Goal: Task Accomplishment & Management: Manage account settings

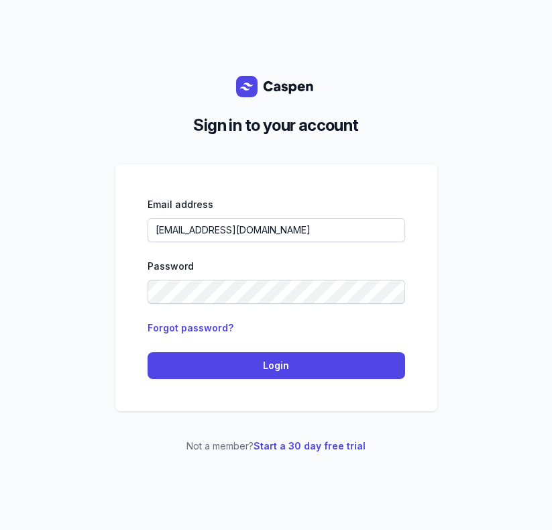
click at [196, 380] on div "Email address charlee@courtneymaccounselling.com.au Password Forgot password? L…" at bounding box center [276, 287] width 322 height 247
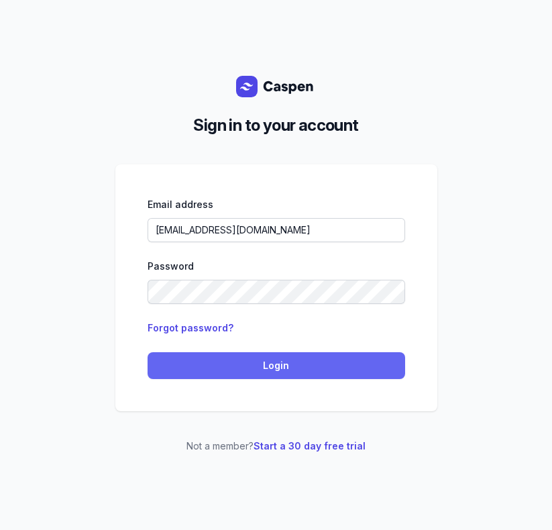
click at [207, 361] on span "Login" at bounding box center [276, 365] width 241 height 16
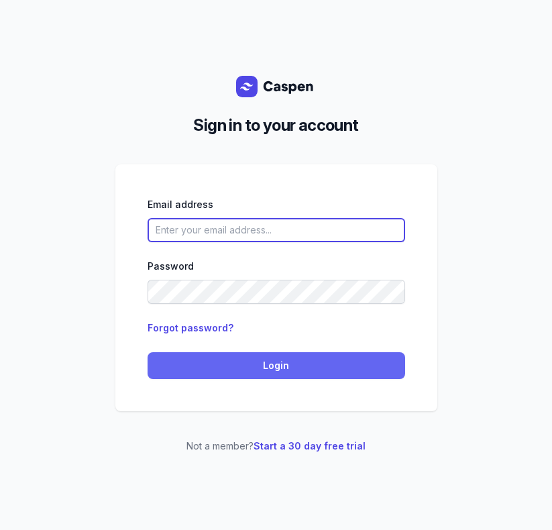
type input "[EMAIL_ADDRESS][DOMAIN_NAME]"
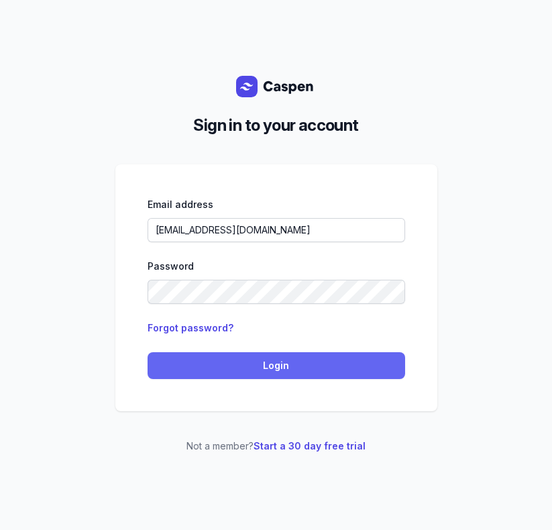
click at [268, 367] on span "Login" at bounding box center [276, 365] width 241 height 16
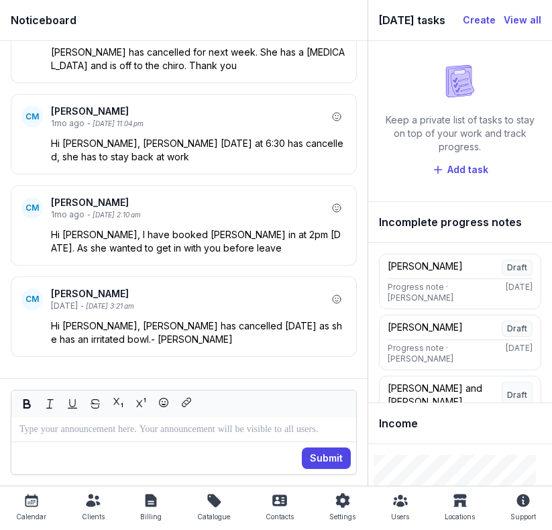
click at [30, 497] on icon at bounding box center [31, 500] width 16 height 16
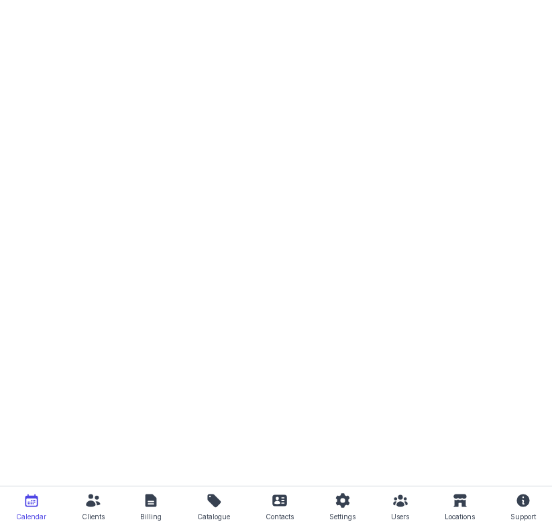
select select "week"
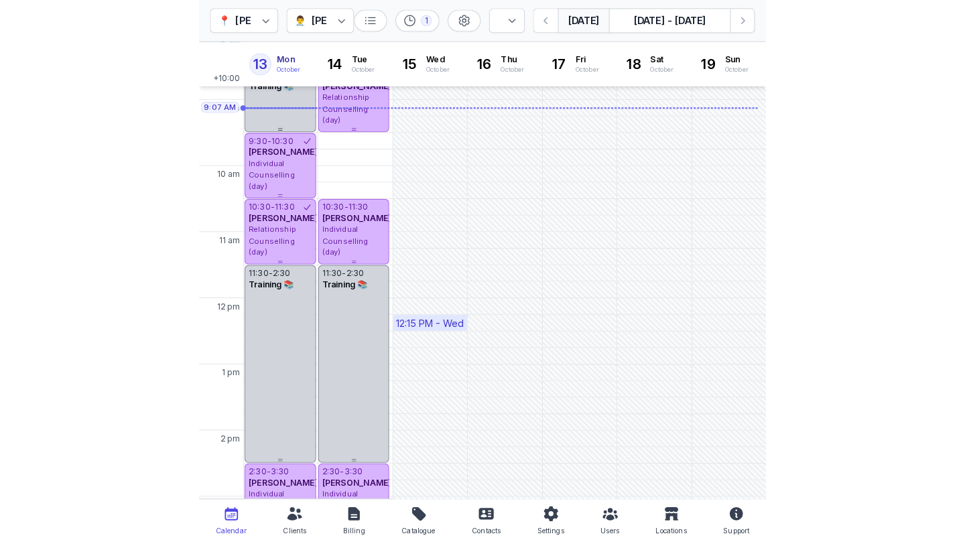
scroll to position [50, 0]
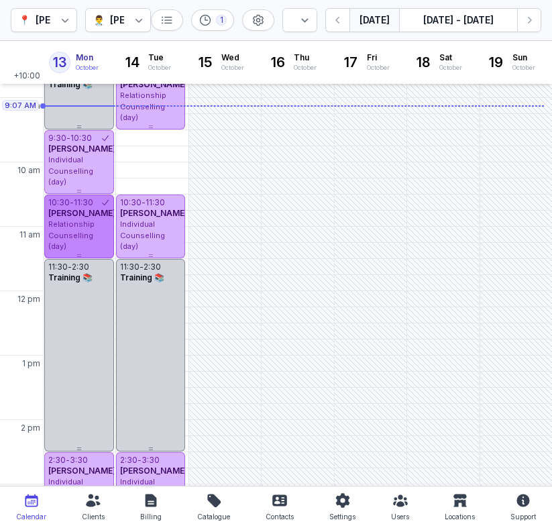
click at [72, 215] on span "[PERSON_NAME]" at bounding box center [82, 213] width 68 height 10
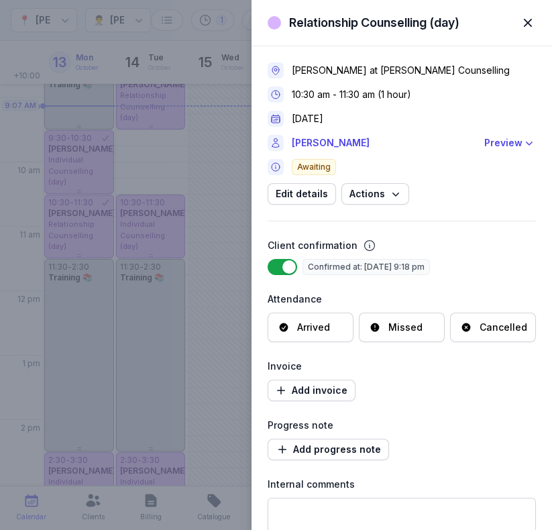
click at [526, 21] on span "button" at bounding box center [527, 22] width 29 height 29
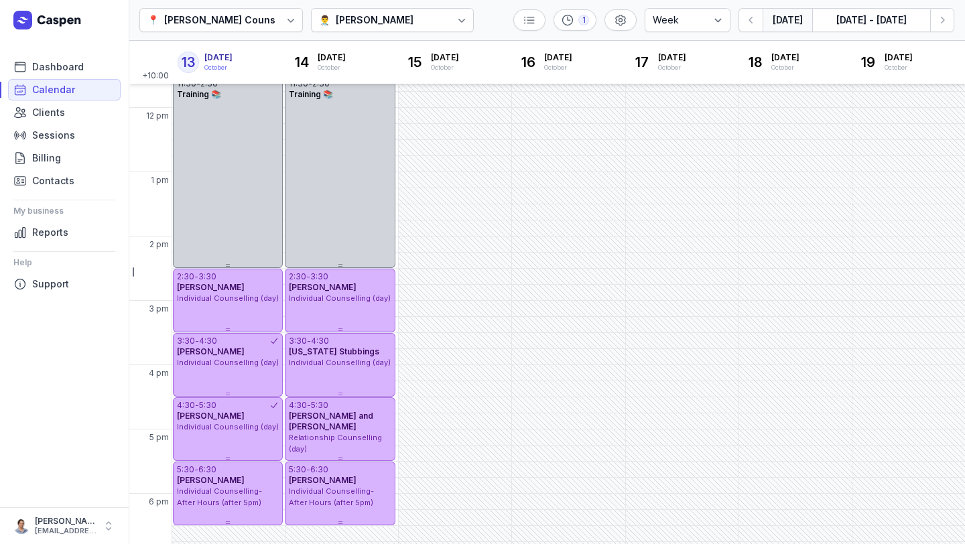
scroll to position [0, 0]
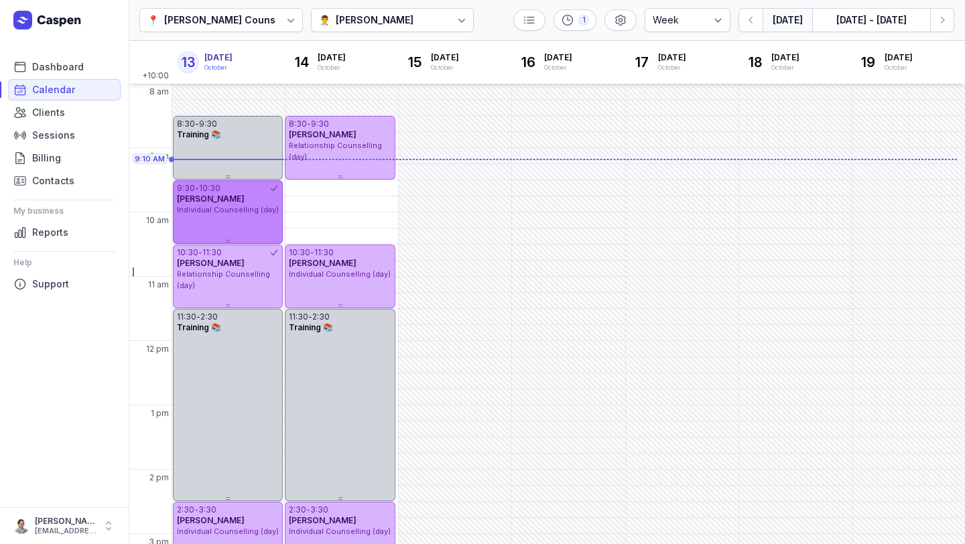
click at [223, 203] on div "[PERSON_NAME]" at bounding box center [228, 199] width 102 height 11
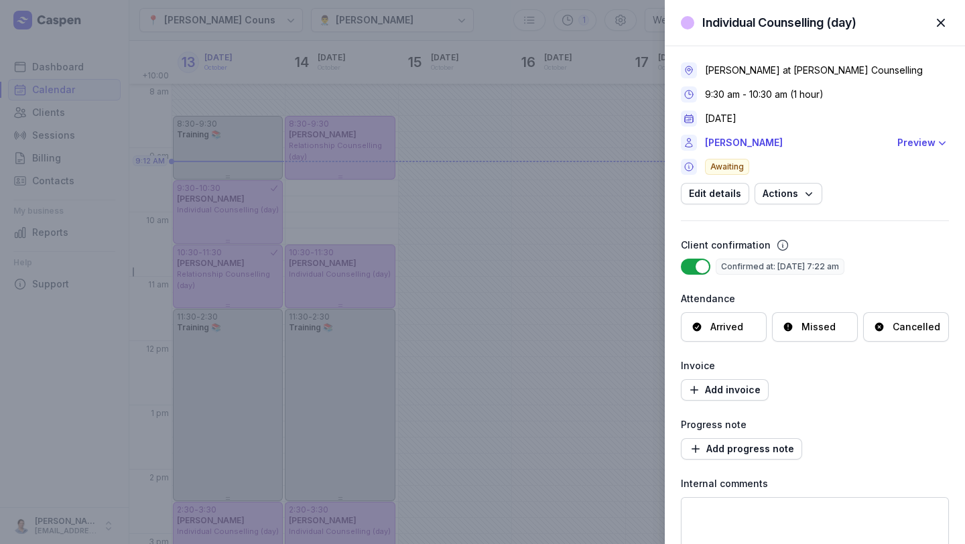
click at [551, 27] on span "button" at bounding box center [940, 22] width 29 height 29
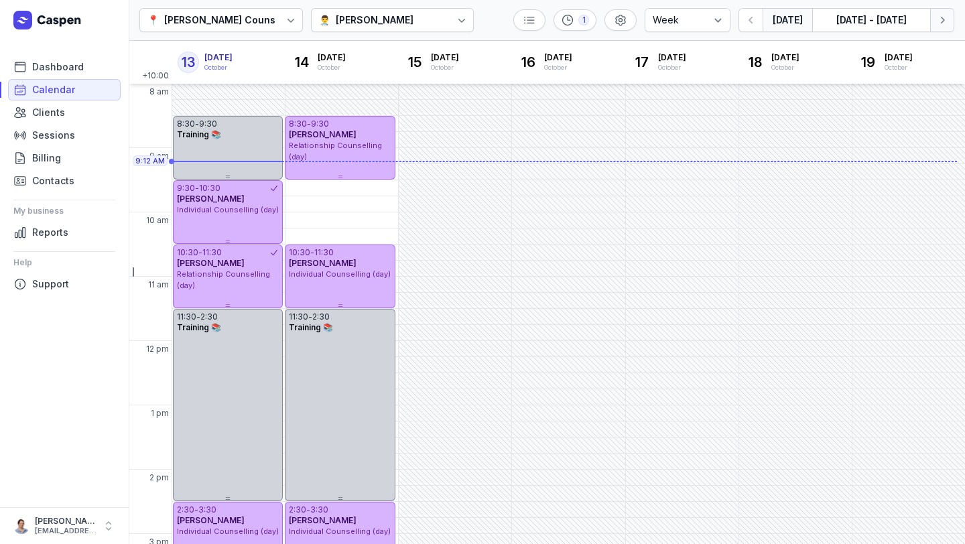
click at [551, 24] on button "Next week" at bounding box center [942, 20] width 24 height 24
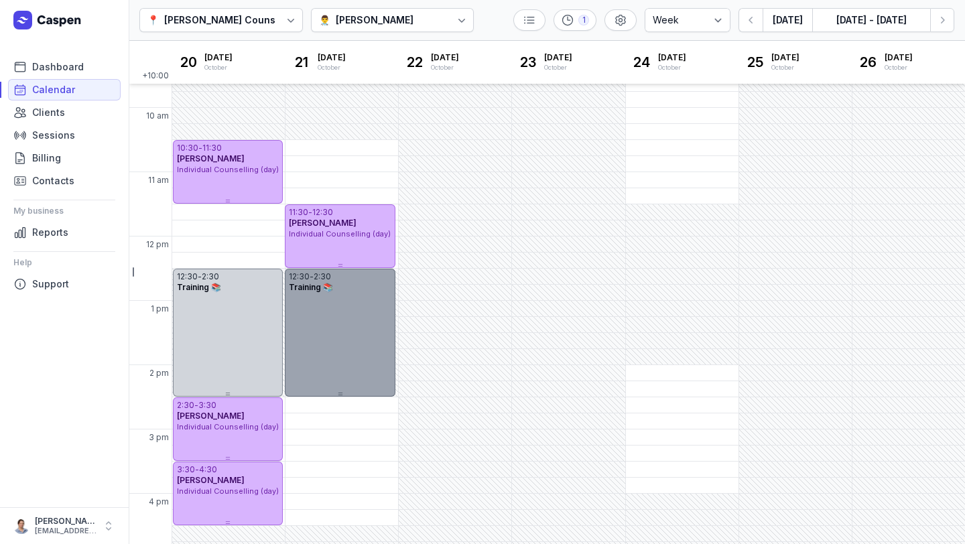
scroll to position [103, 0]
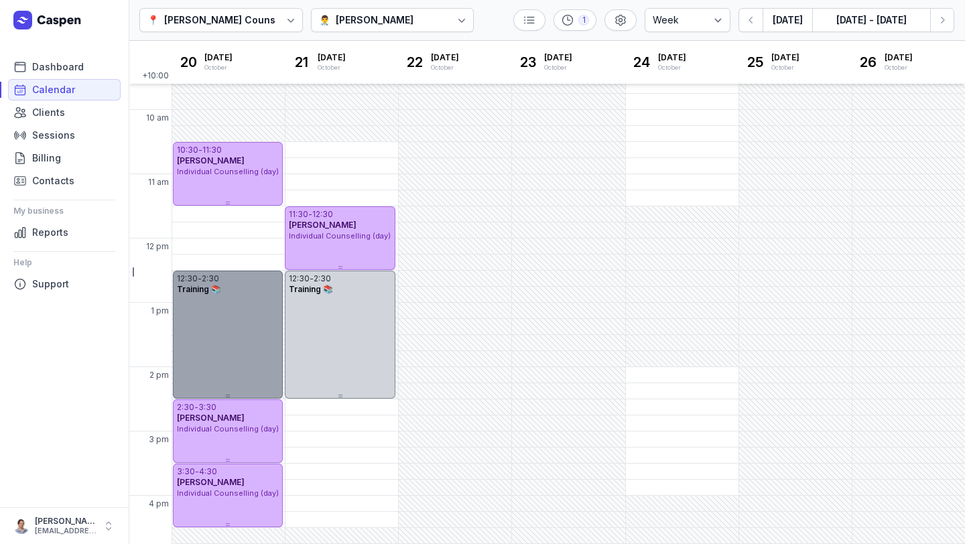
click at [235, 318] on div "12:30 - 2:30 Training 📚" at bounding box center [228, 335] width 110 height 128
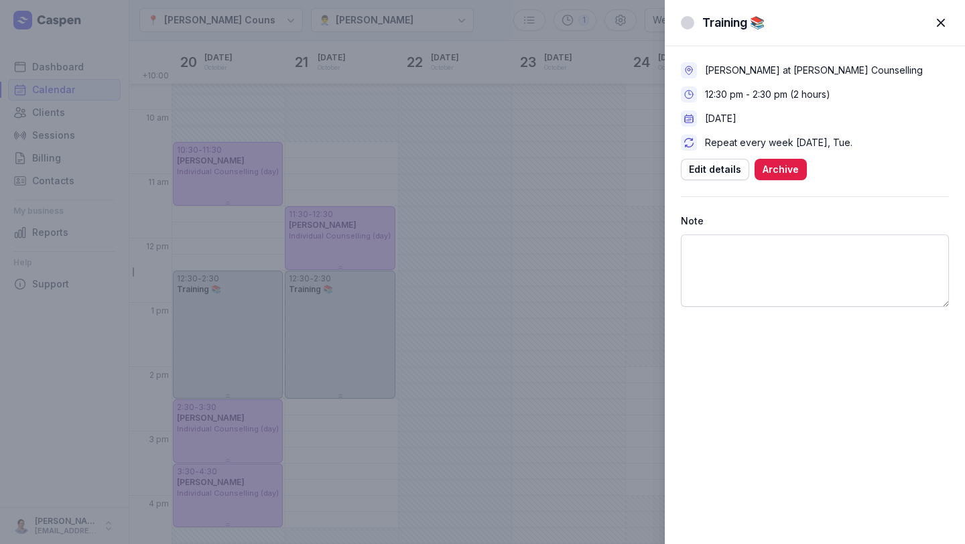
click at [551, 21] on span "button" at bounding box center [940, 22] width 29 height 29
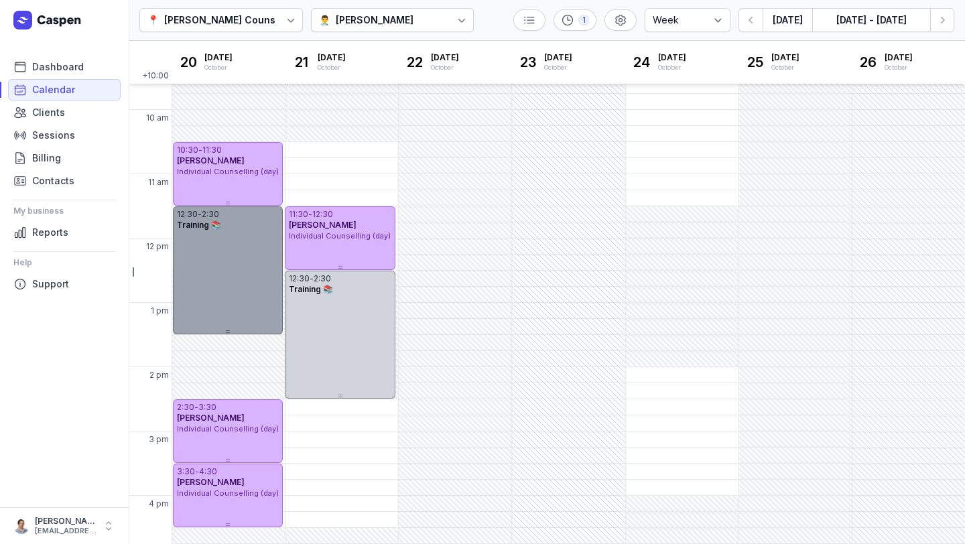
drag, startPoint x: 241, startPoint y: 278, endPoint x: 242, endPoint y: 224, distance: 54.3
click at [242, 224] on div "12:30 - 2:30 Training 📚" at bounding box center [228, 218] width 110 height 24
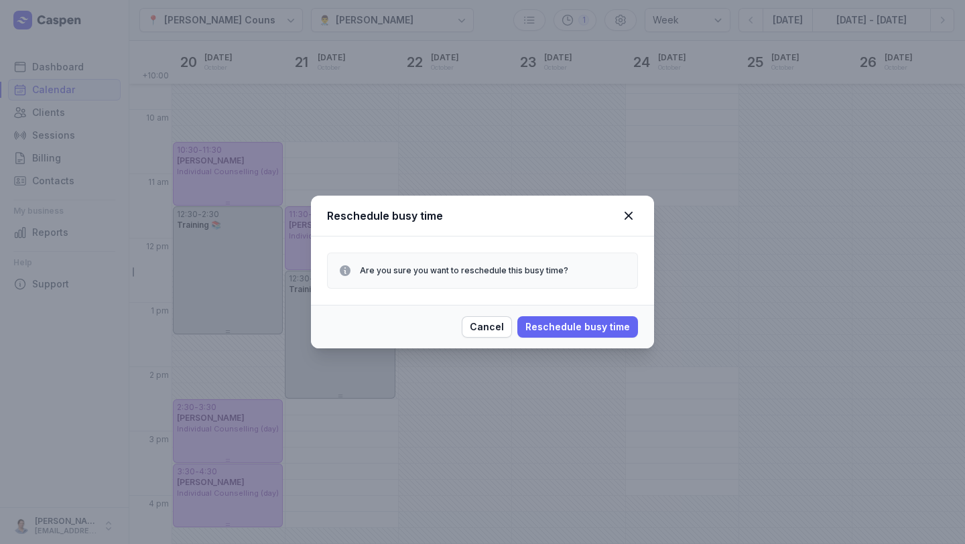
click at [545, 330] on span "Reschedule busy time" at bounding box center [578, 327] width 105 height 16
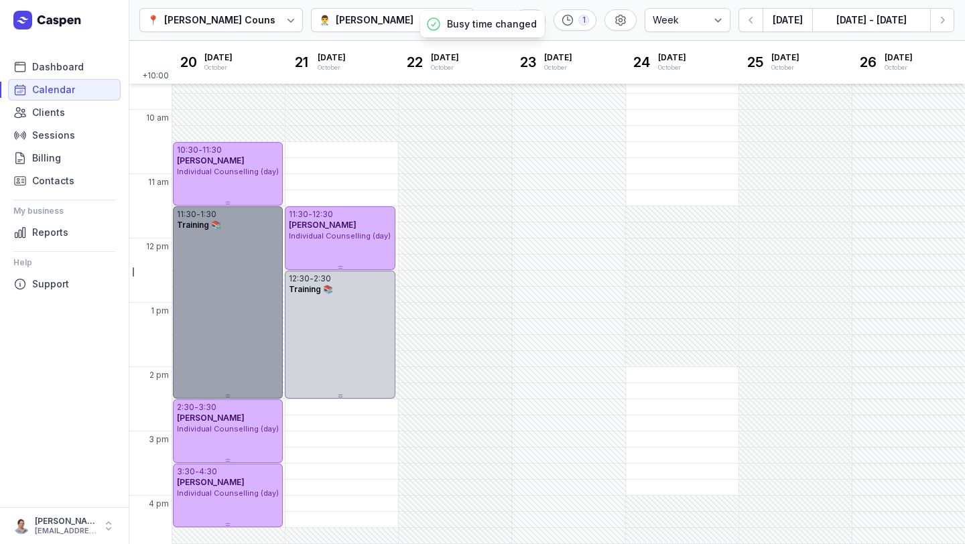
drag, startPoint x: 229, startPoint y: 330, endPoint x: 229, endPoint y: 395, distance: 64.4
click at [229, 395] on icon at bounding box center [227, 396] width 5 height 5
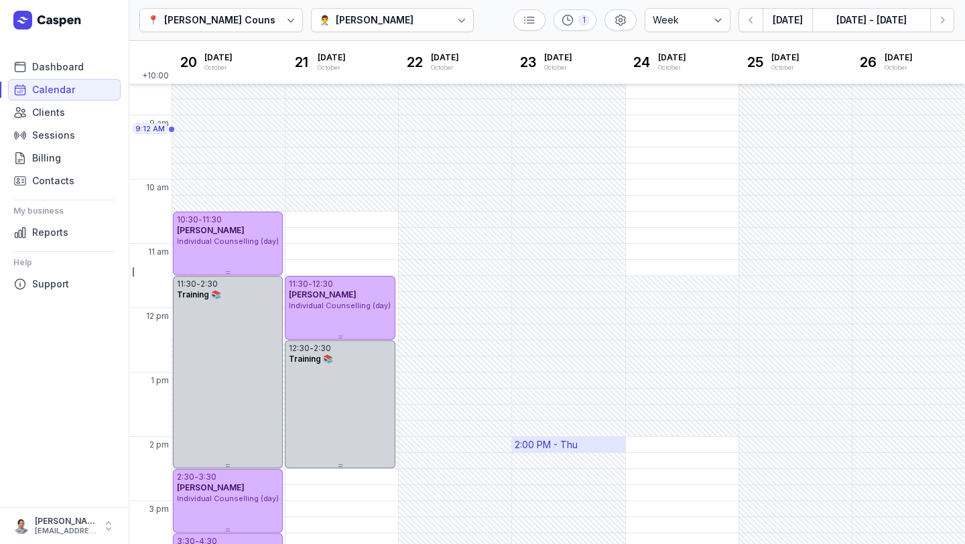
scroll to position [0, 0]
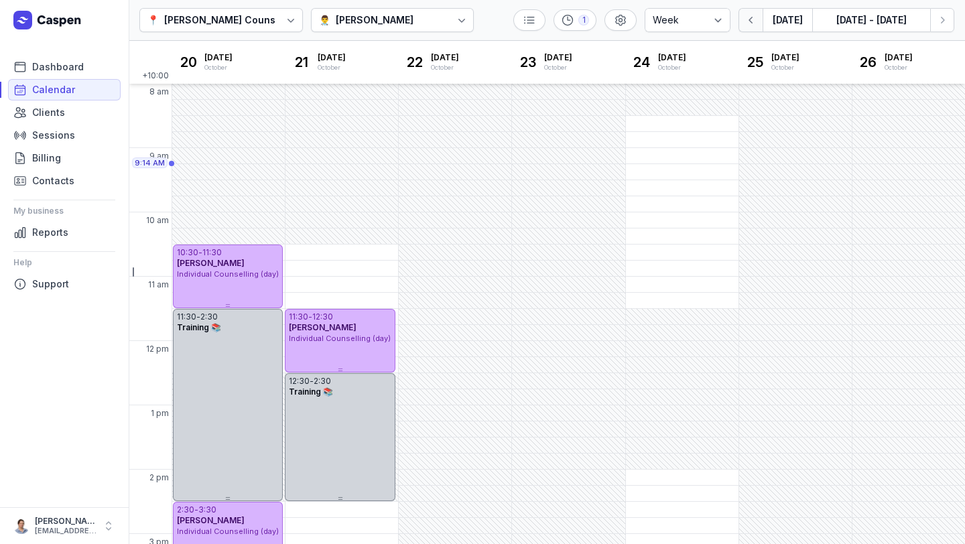
click at [551, 23] on button "button" at bounding box center [751, 20] width 24 height 24
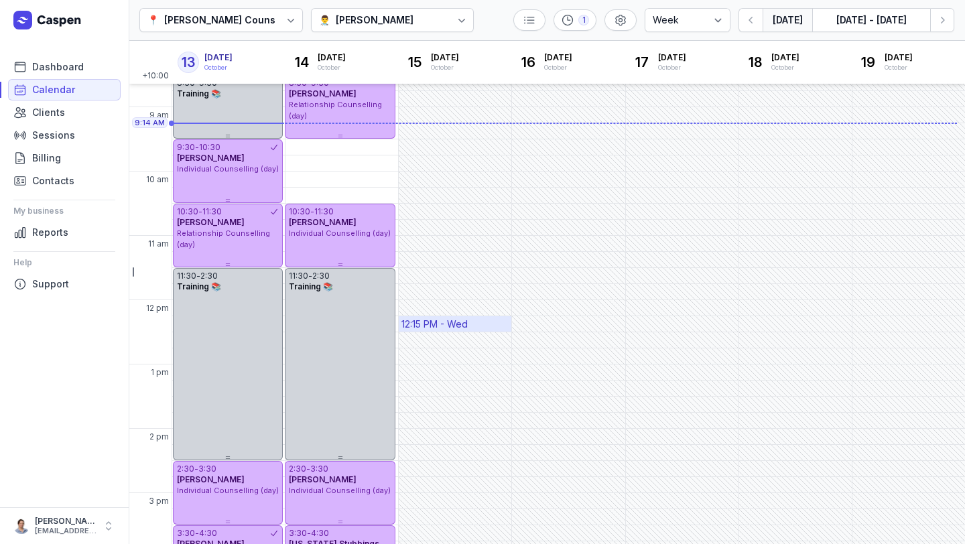
scroll to position [43, 0]
click at [551, 29] on button "button" at bounding box center [751, 20] width 24 height 24
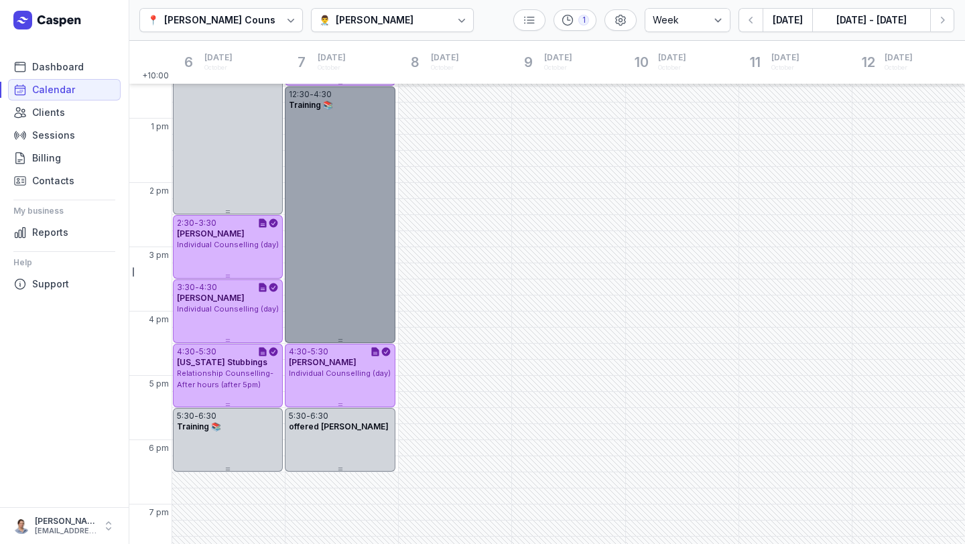
scroll to position [284, 0]
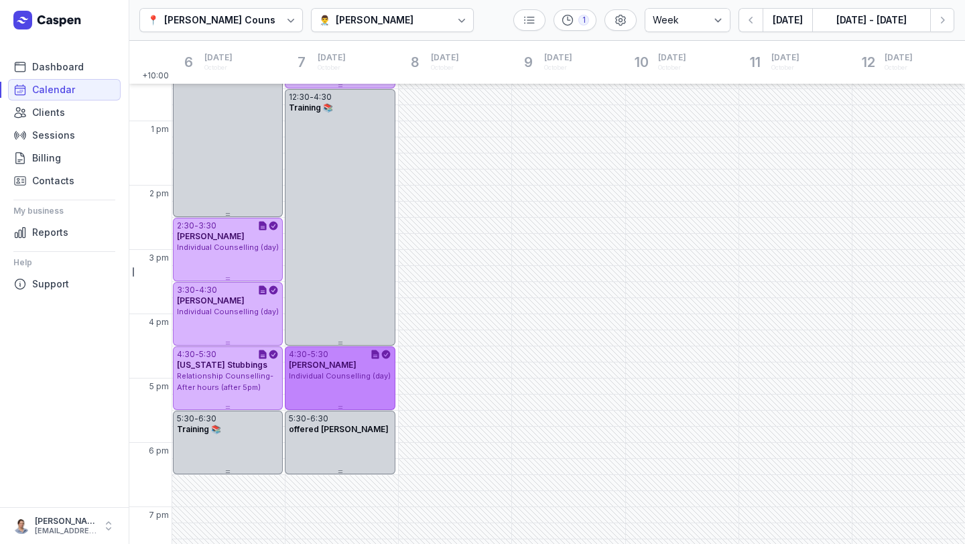
click at [306, 390] on div "4:30 - 5:30 [PERSON_NAME] Individual Counselling (day)" at bounding box center [340, 379] width 110 height 64
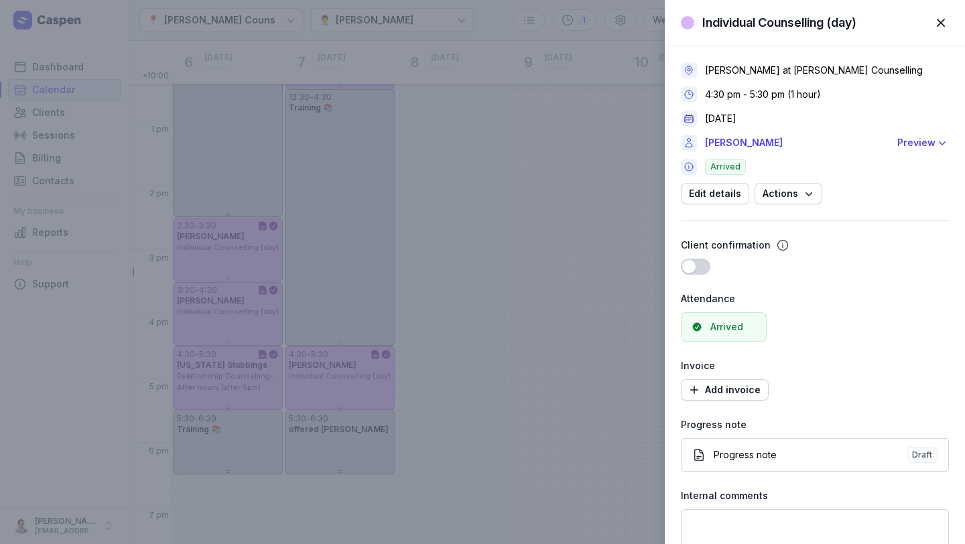
click at [551, 24] on span "button" at bounding box center [940, 22] width 29 height 29
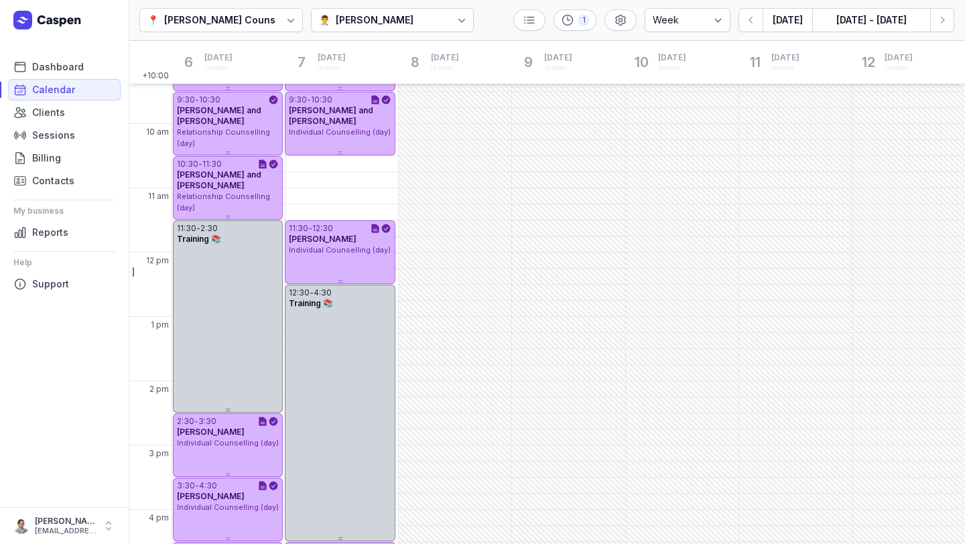
scroll to position [0, 0]
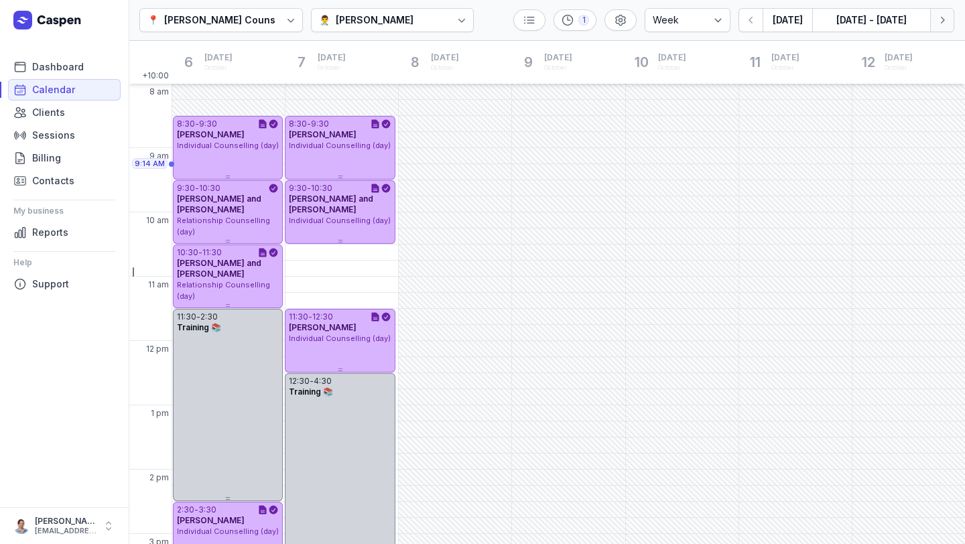
click at [551, 27] on button "Next week" at bounding box center [942, 20] width 24 height 24
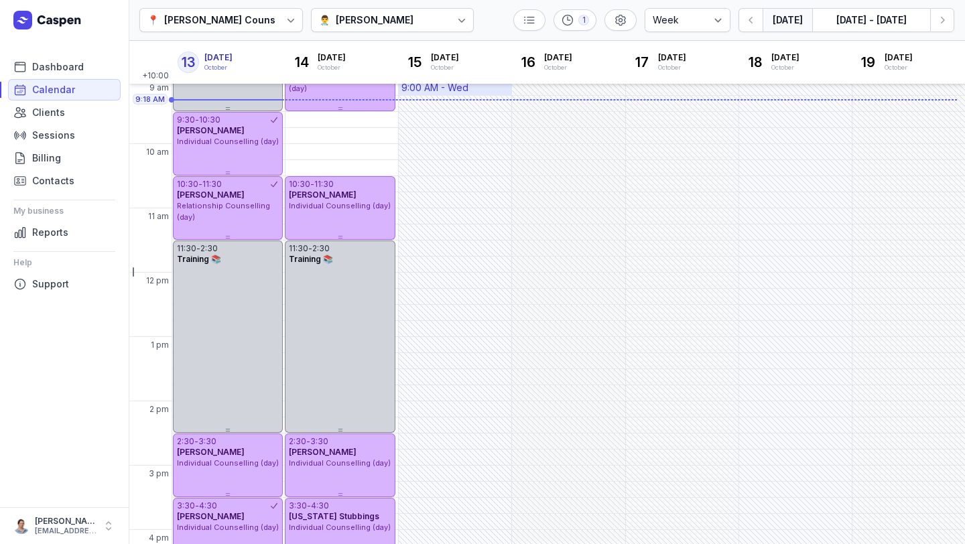
scroll to position [49, 0]
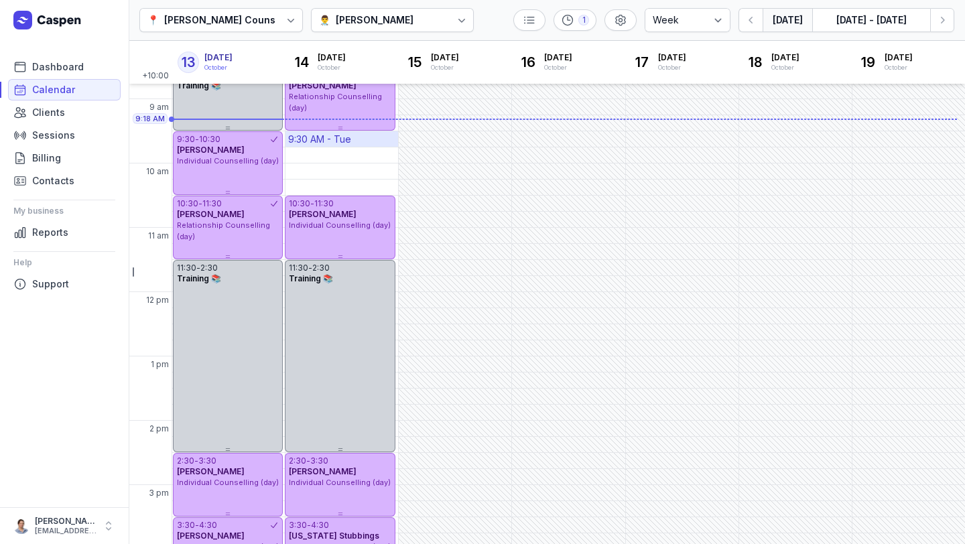
click at [357, 137] on div "9:30 AM - Tue" at bounding box center [342, 138] width 113 height 15
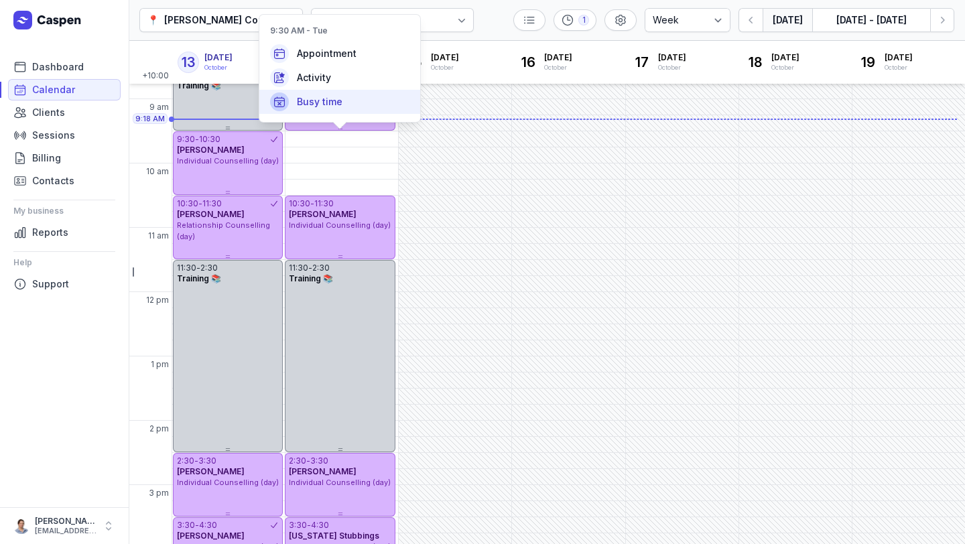
click at [358, 113] on div "Busy time" at bounding box center [339, 102] width 161 height 24
select select
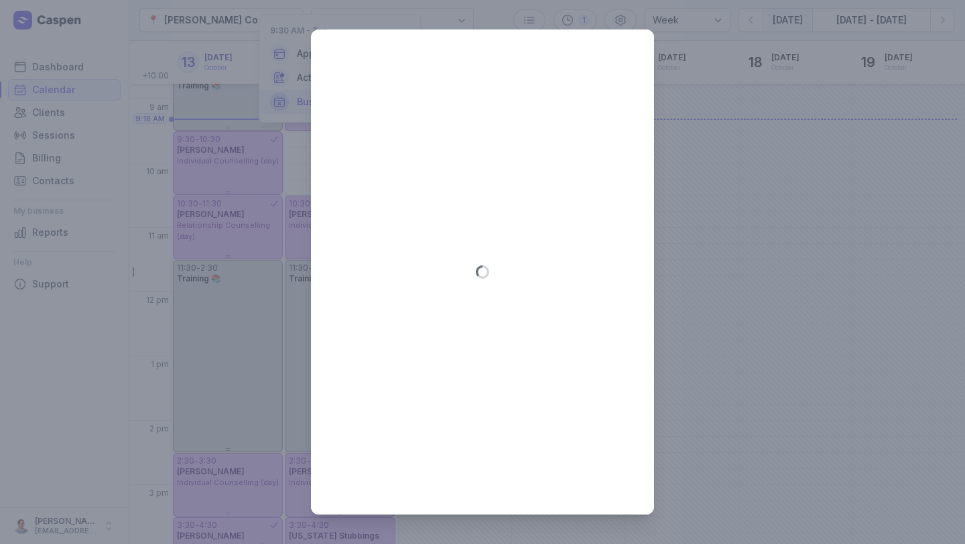
type input "[DATE]"
select select "9:30"
select select "10:30"
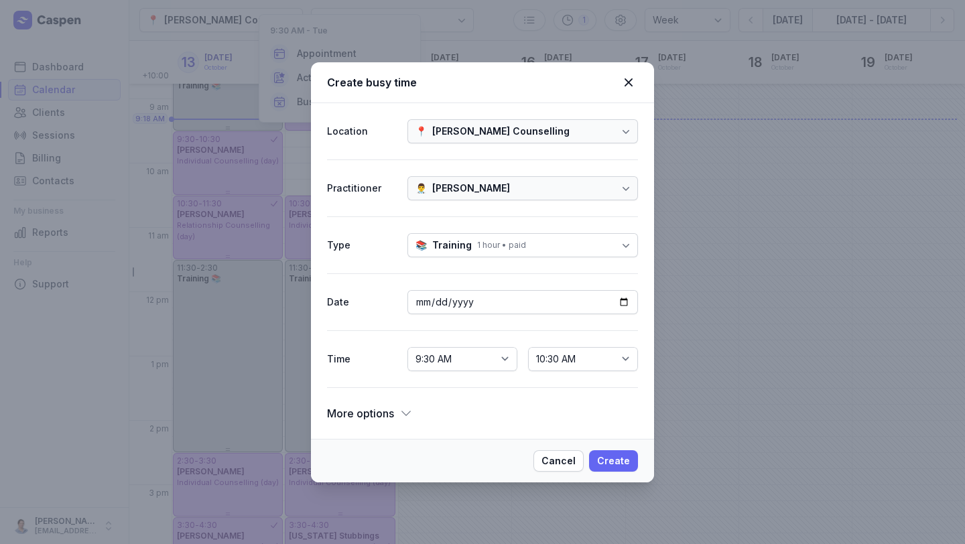
click at [551, 453] on span "Create" at bounding box center [613, 461] width 33 height 16
select select
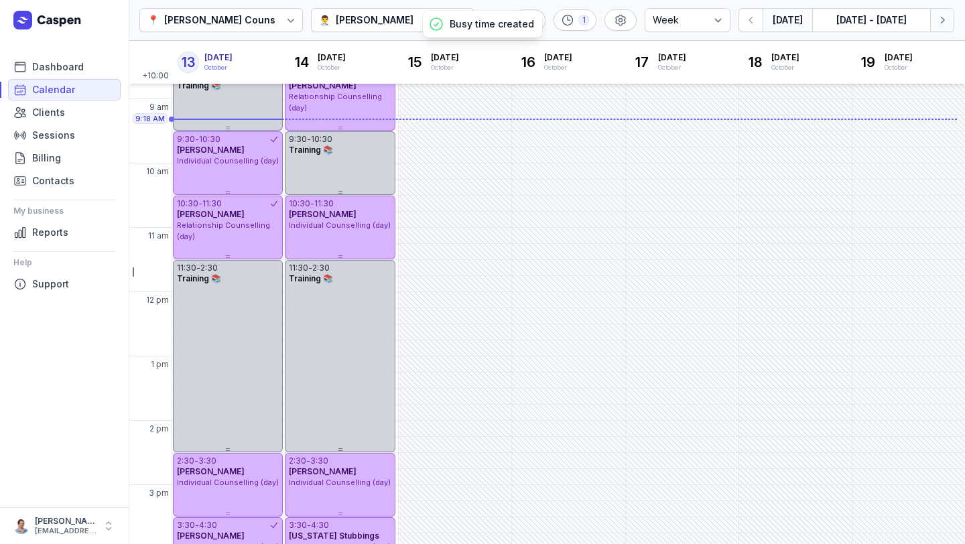
click at [551, 17] on button "Next week" at bounding box center [942, 20] width 24 height 24
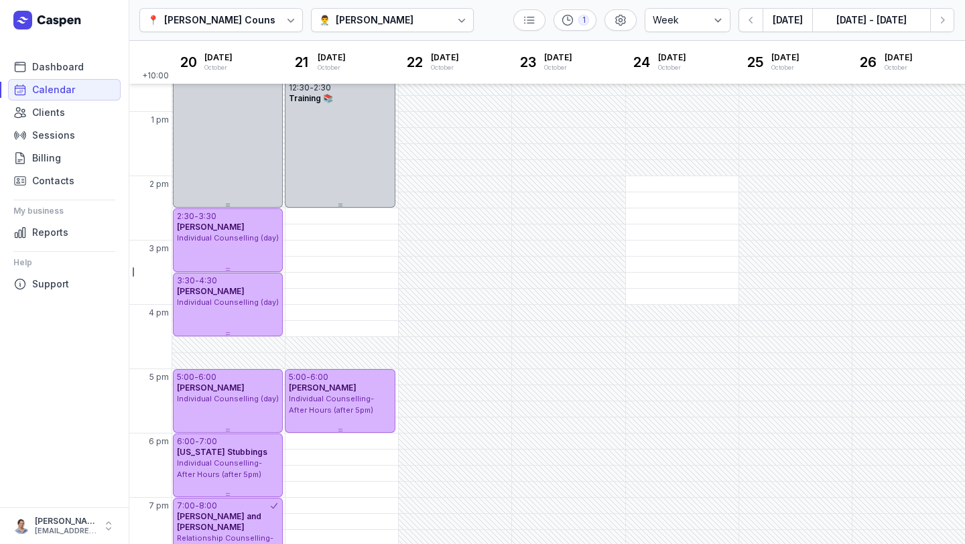
scroll to position [294, 0]
click at [551, 27] on button "Next week" at bounding box center [942, 20] width 24 height 24
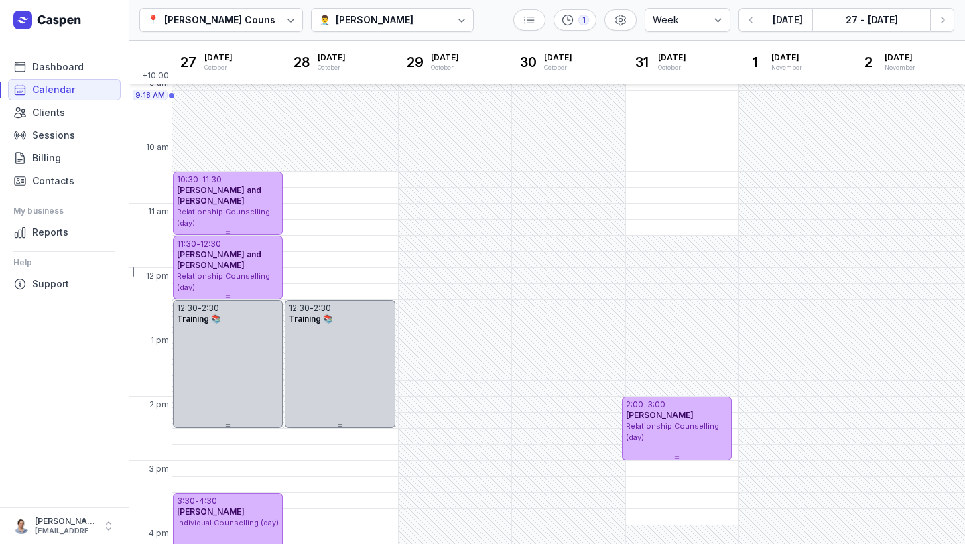
scroll to position [75, 0]
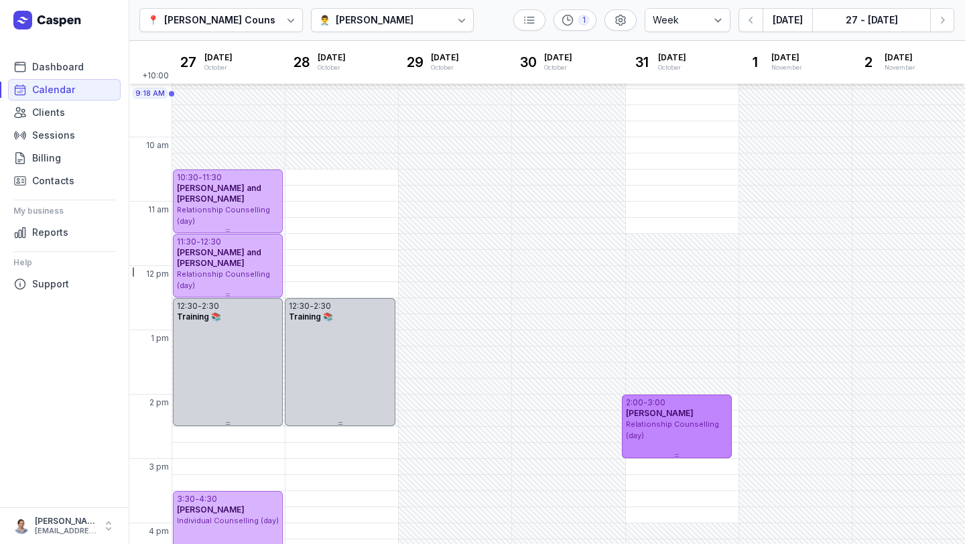
click at [551, 432] on div "Relationship Counselling (day)" at bounding box center [677, 430] width 102 height 22
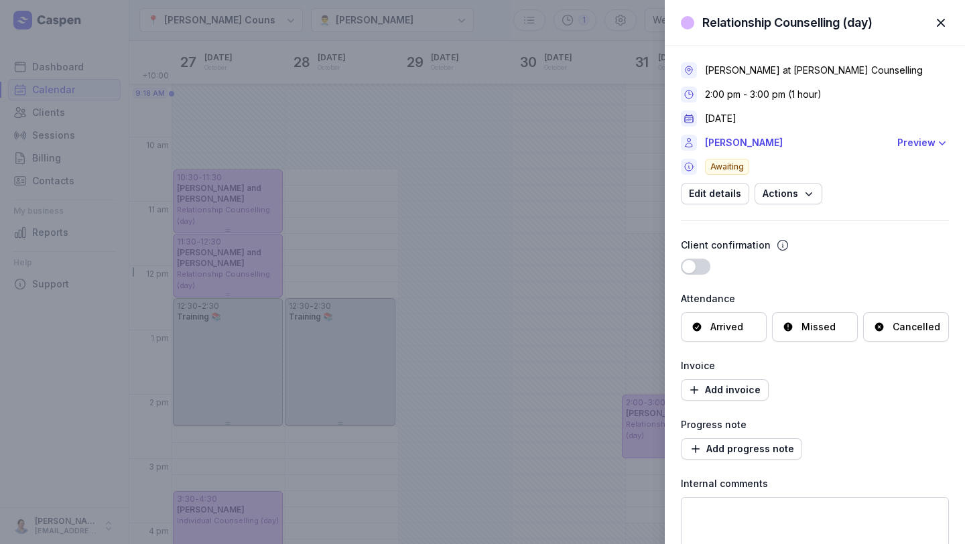
click at [551, 13] on span "button" at bounding box center [940, 22] width 29 height 29
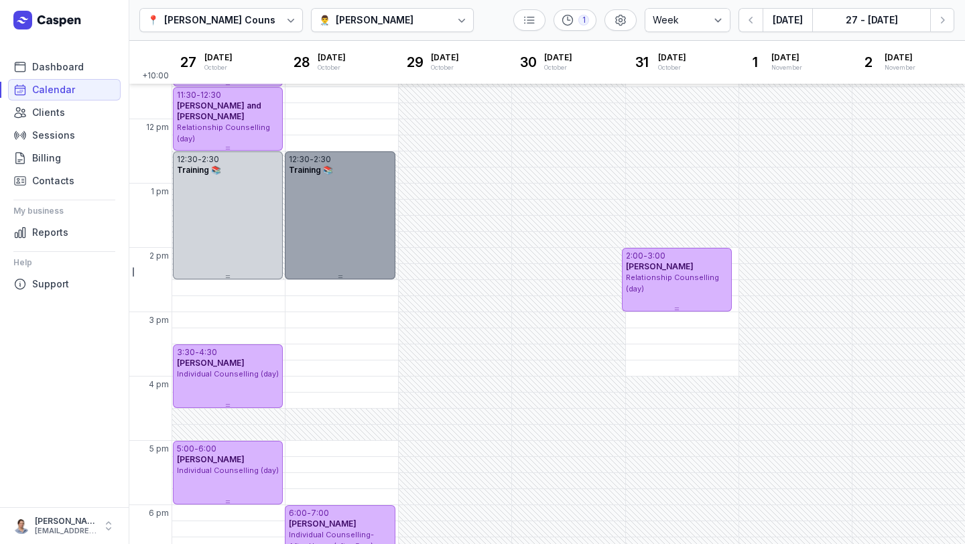
scroll to position [221, 0]
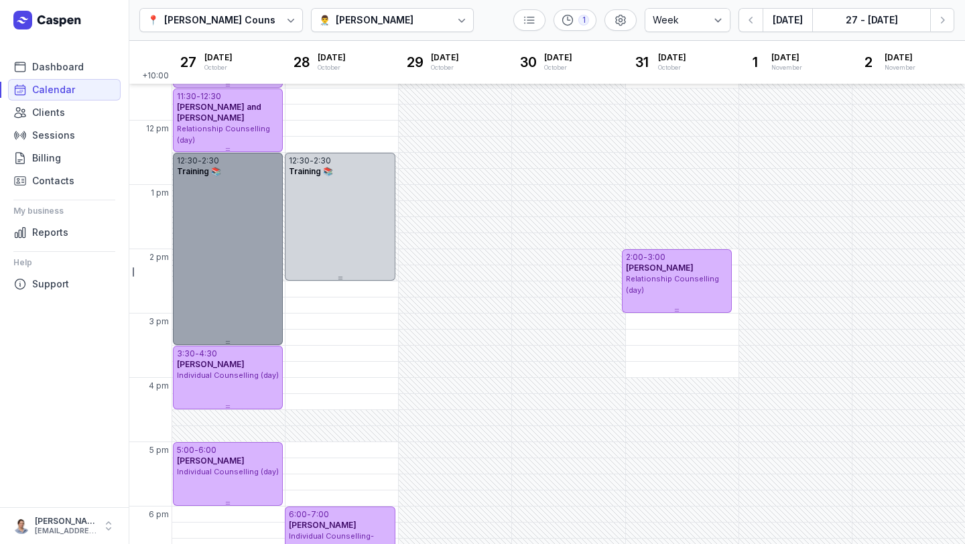
drag, startPoint x: 225, startPoint y: 278, endPoint x: 223, endPoint y: 339, distance: 61.0
click at [223, 339] on div "12:30 - 2:30 Training 📚" at bounding box center [228, 249] width 110 height 192
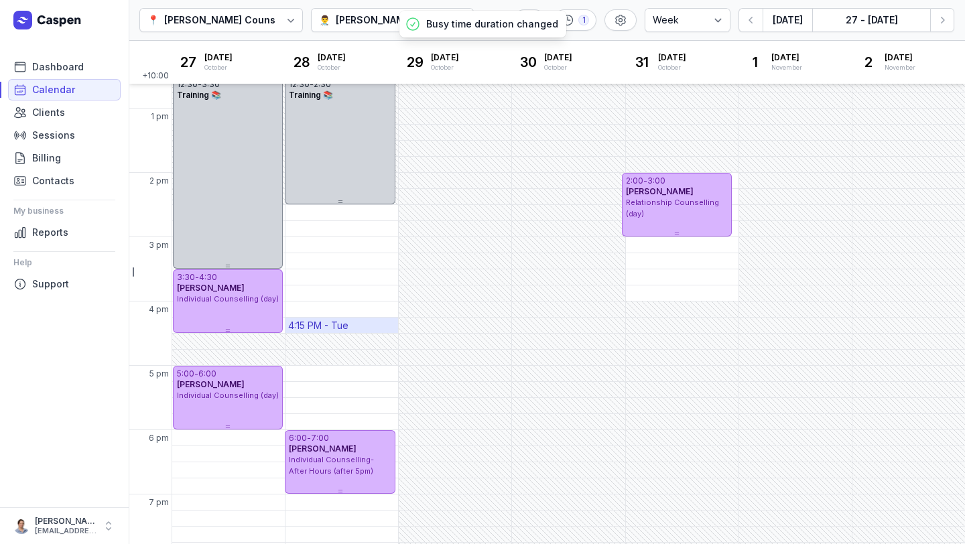
scroll to position [0, 0]
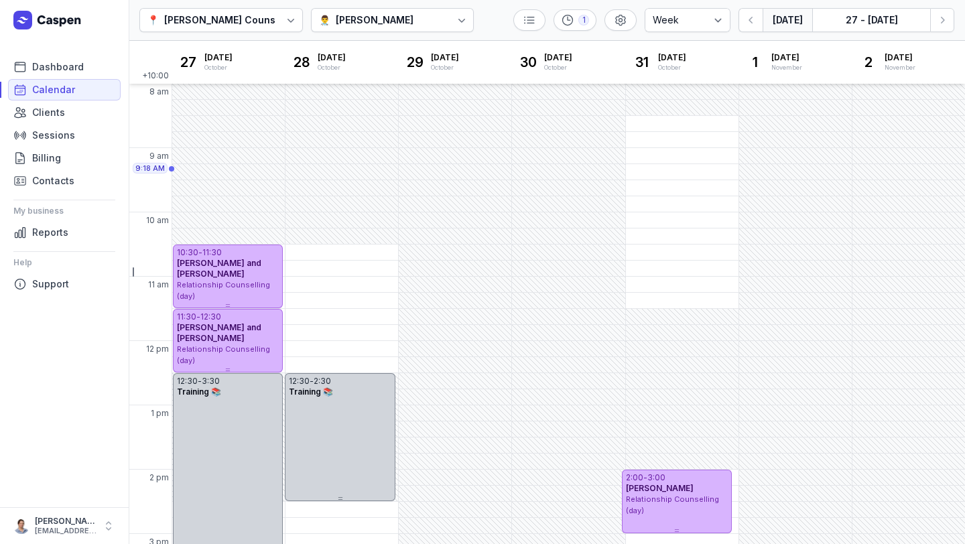
click at [551, 25] on button "[DATE]" at bounding box center [788, 20] width 50 height 24
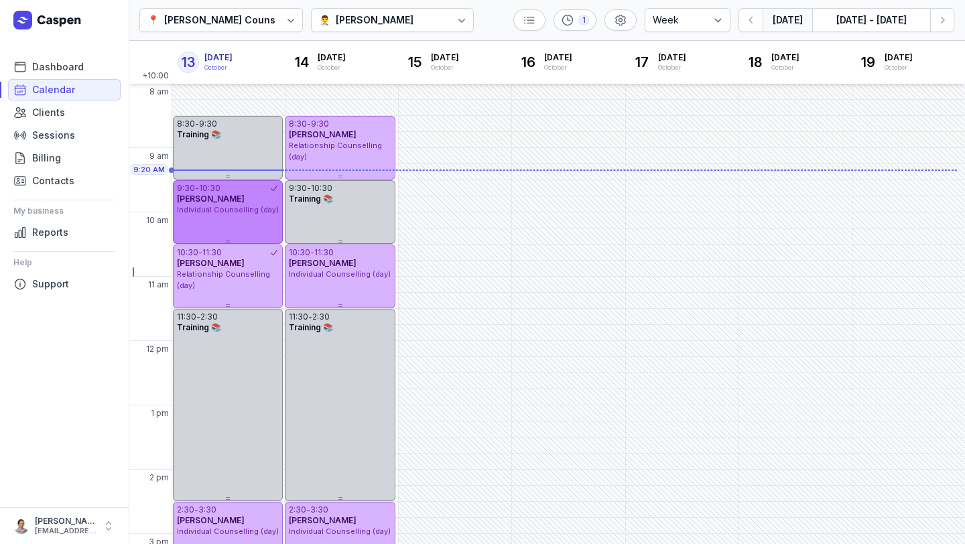
click at [237, 215] on div "Individual Counselling (day)" at bounding box center [228, 209] width 102 height 11
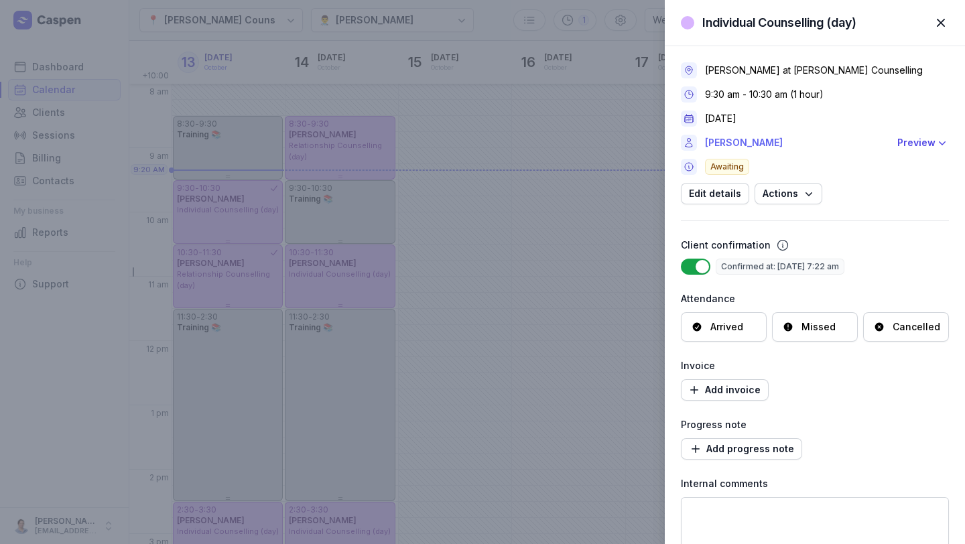
click at [551, 144] on link "[PERSON_NAME]" at bounding box center [797, 143] width 184 height 16
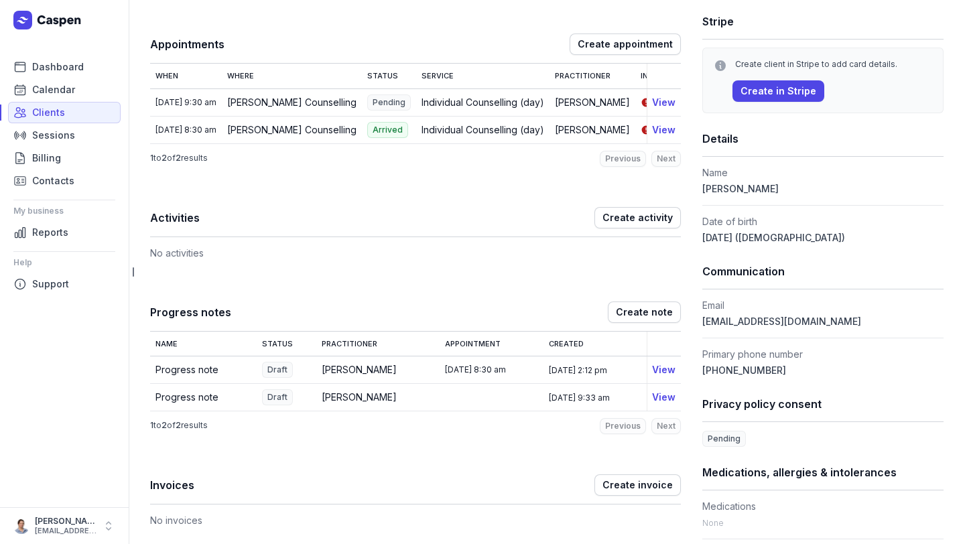
scroll to position [179, 0]
click at [551, 404] on link "View" at bounding box center [663, 398] width 23 height 11
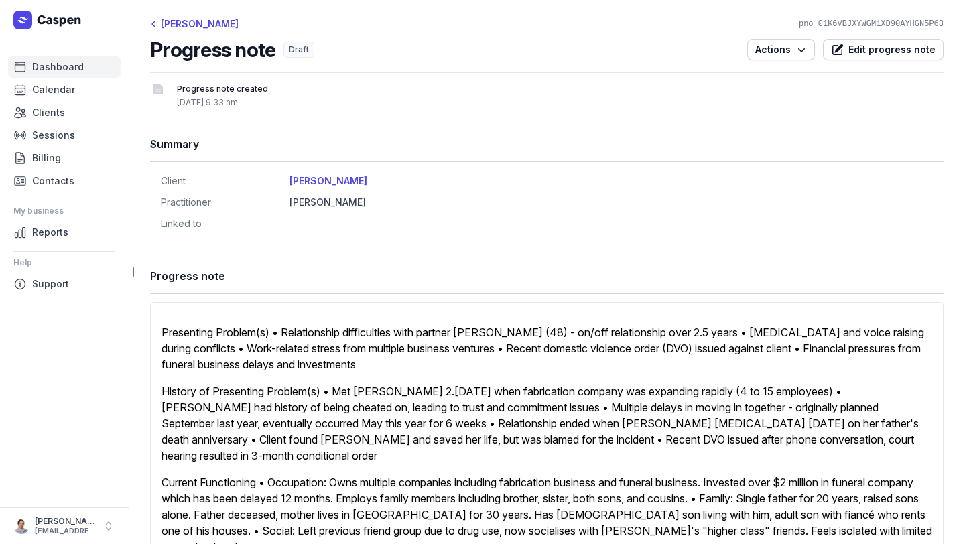
click at [50, 65] on span "Dashboard" at bounding box center [58, 67] width 52 height 16
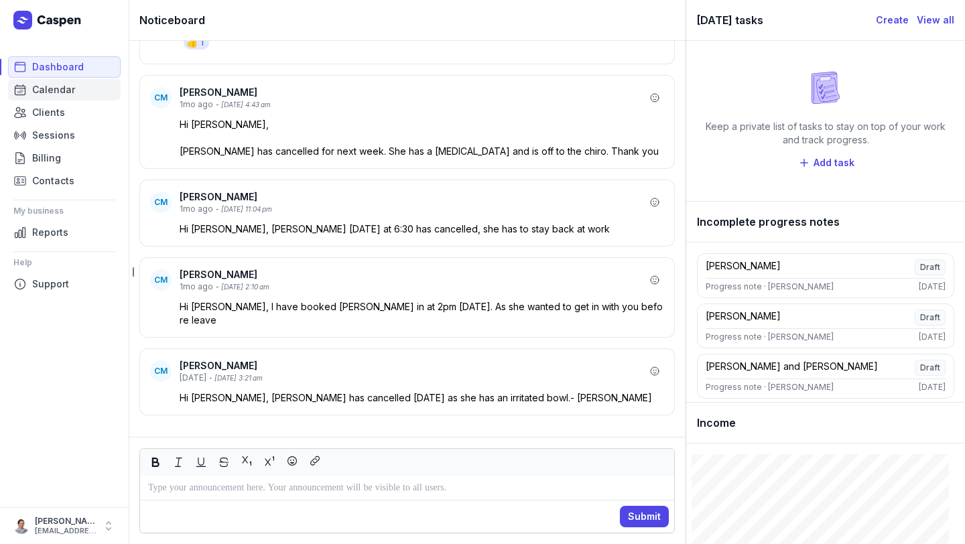
click at [44, 88] on span "Calendar" at bounding box center [53, 90] width 43 height 16
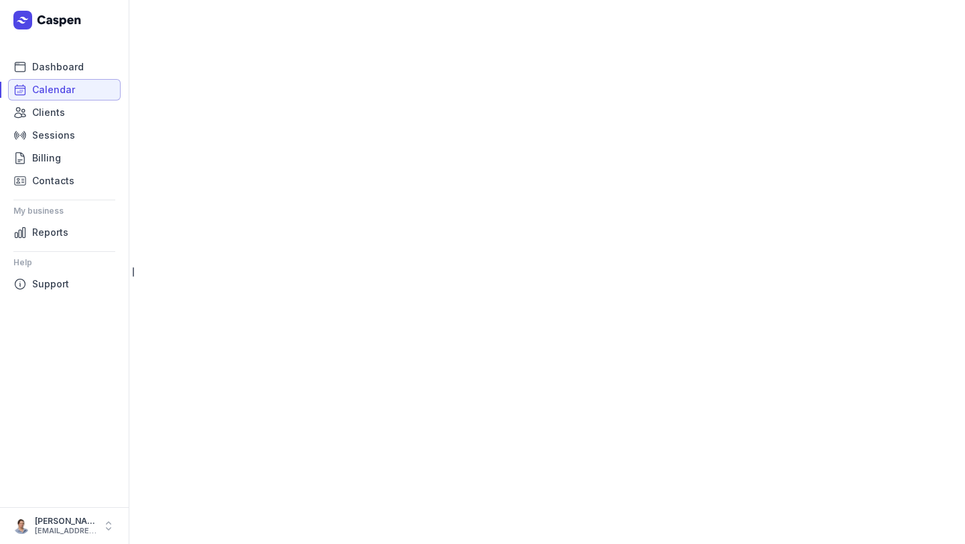
select select "week"
